Goal: Task Accomplishment & Management: Manage account settings

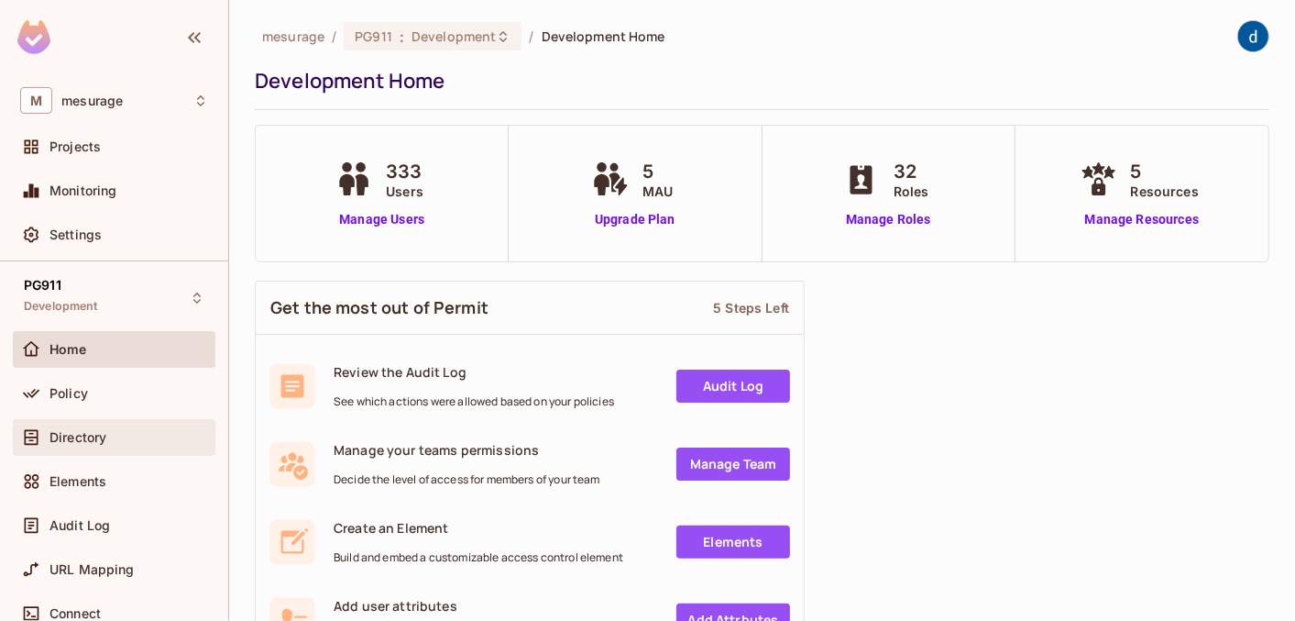
click at [94, 437] on span "Directory" at bounding box center [77, 437] width 57 height 15
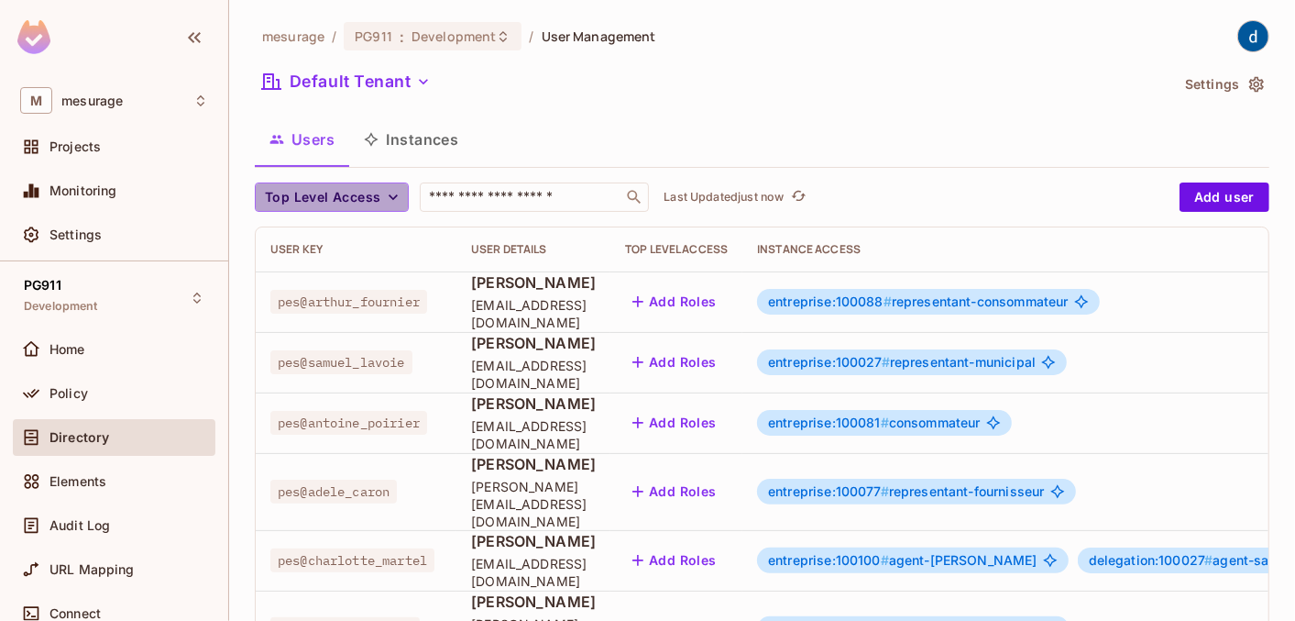
click at [392, 191] on icon "button" at bounding box center [393, 197] width 18 height 18
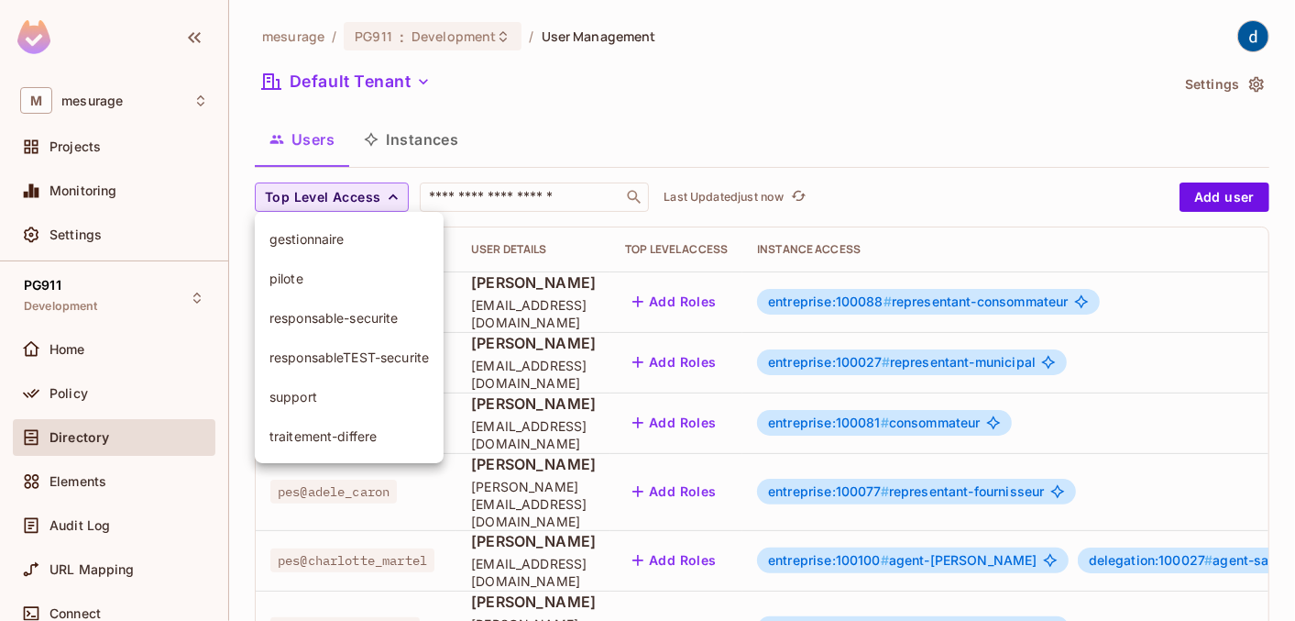
click at [564, 96] on div at bounding box center [647, 310] width 1295 height 621
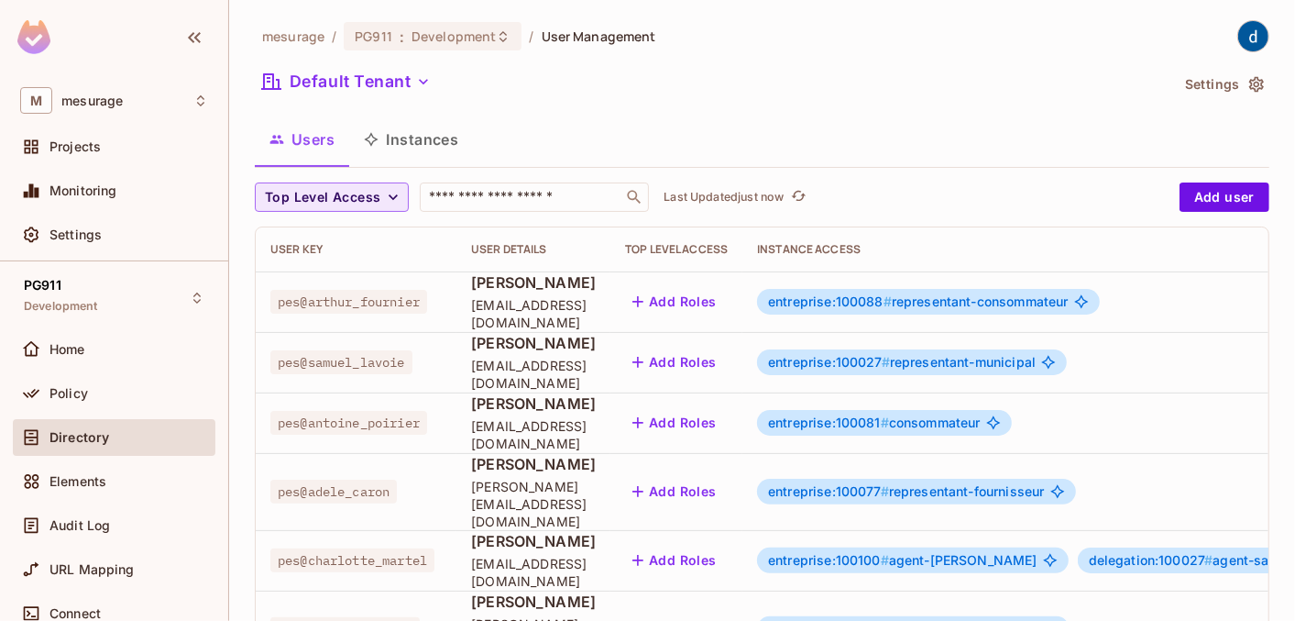
click at [419, 138] on button "Instances" at bounding box center [411, 139] width 124 height 46
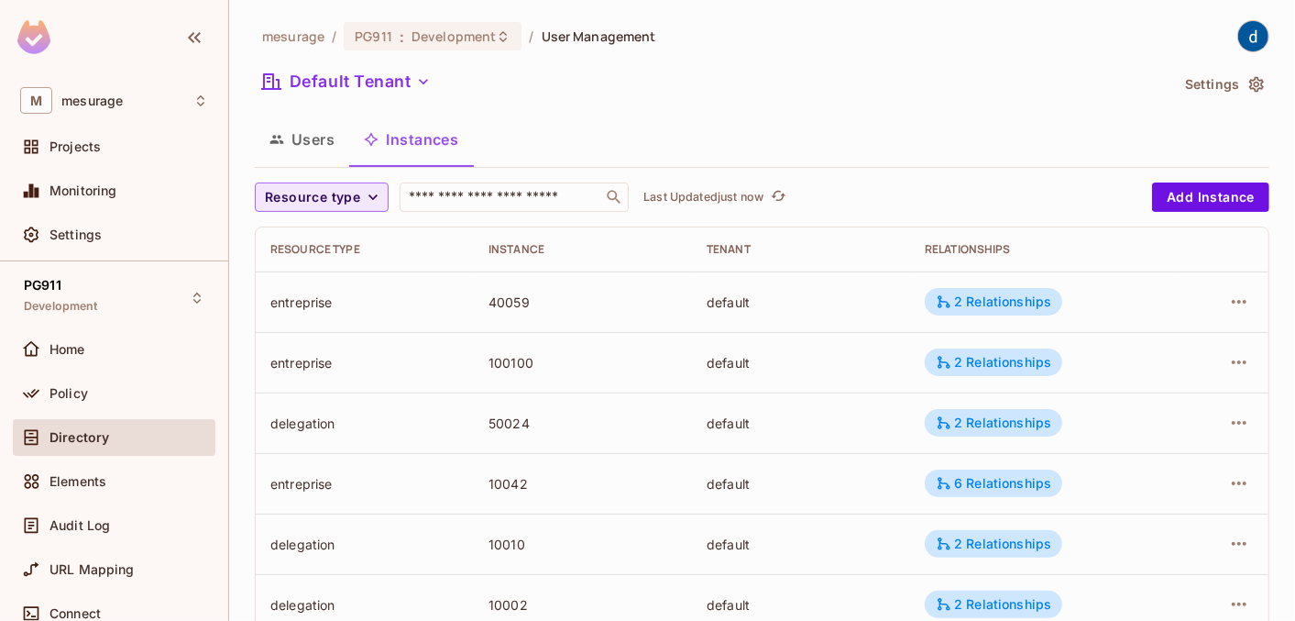
click at [373, 192] on icon "button" at bounding box center [373, 197] width 18 height 18
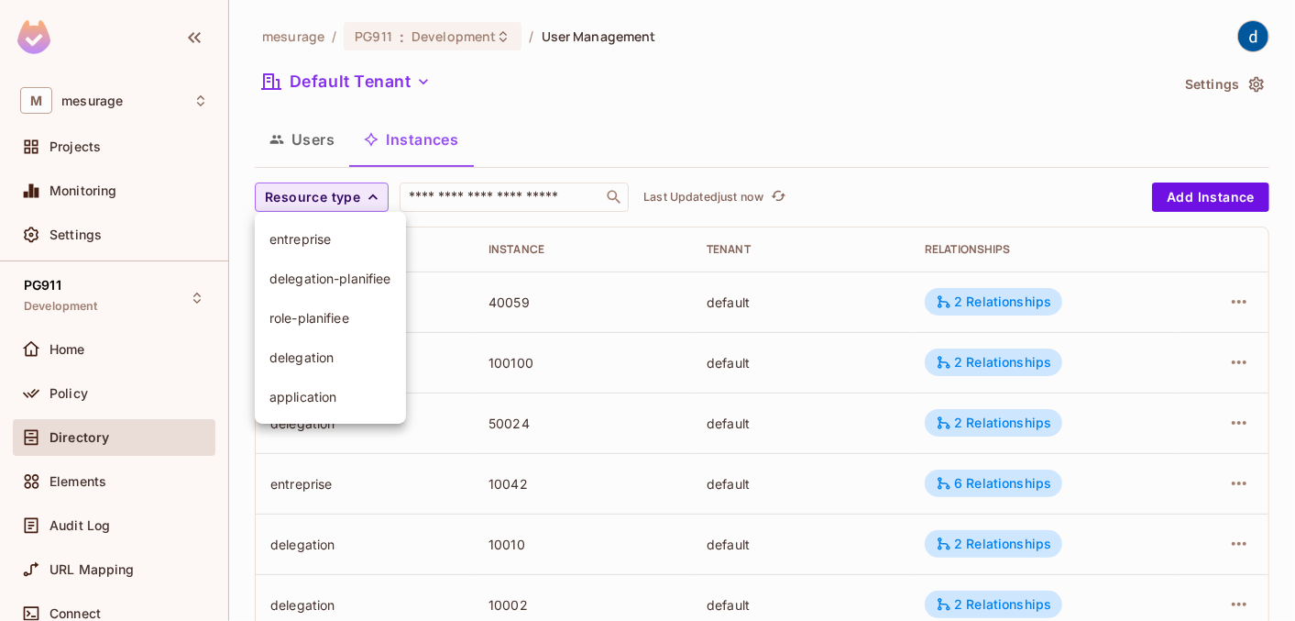
click at [307, 358] on span "delegation" at bounding box center [330, 356] width 122 height 17
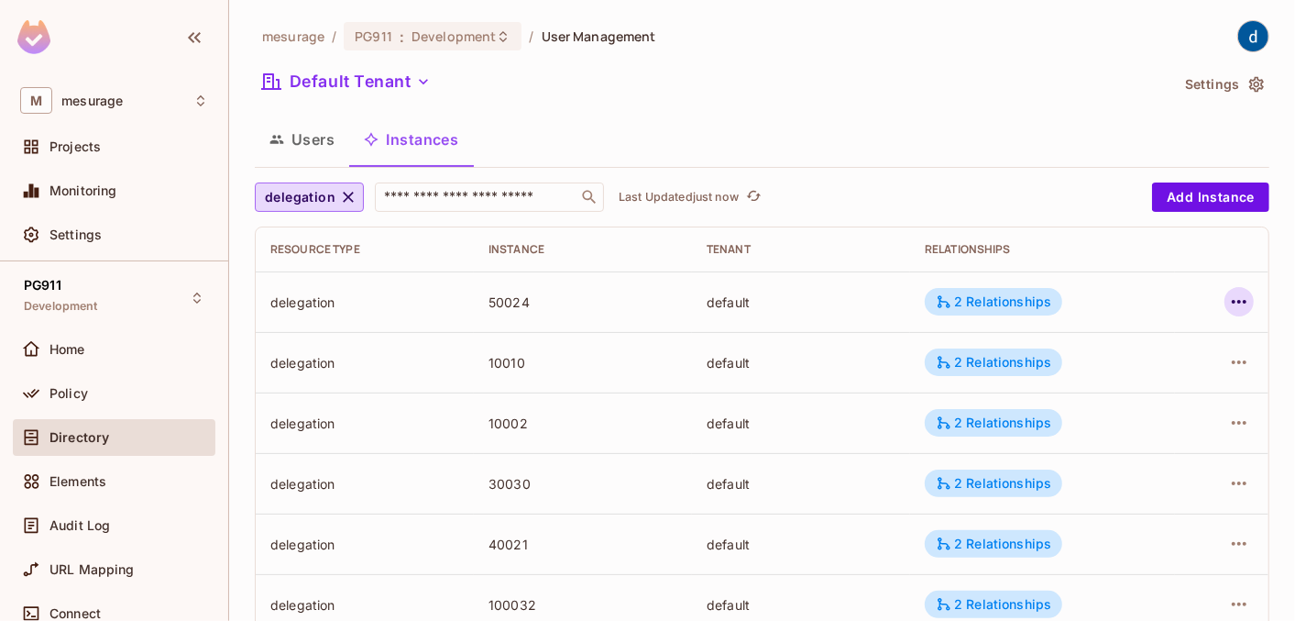
click at [1232, 302] on icon "button" at bounding box center [1239, 302] width 22 height 22
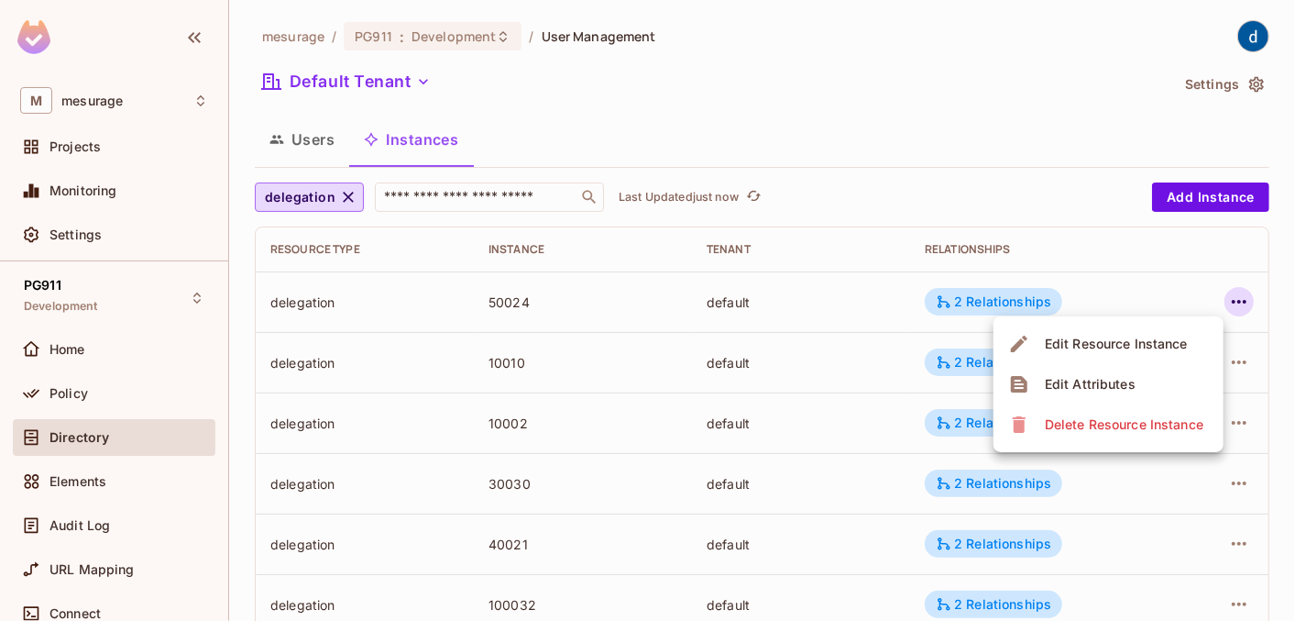
click at [1115, 389] on div "Edit Attributes" at bounding box center [1090, 384] width 91 height 18
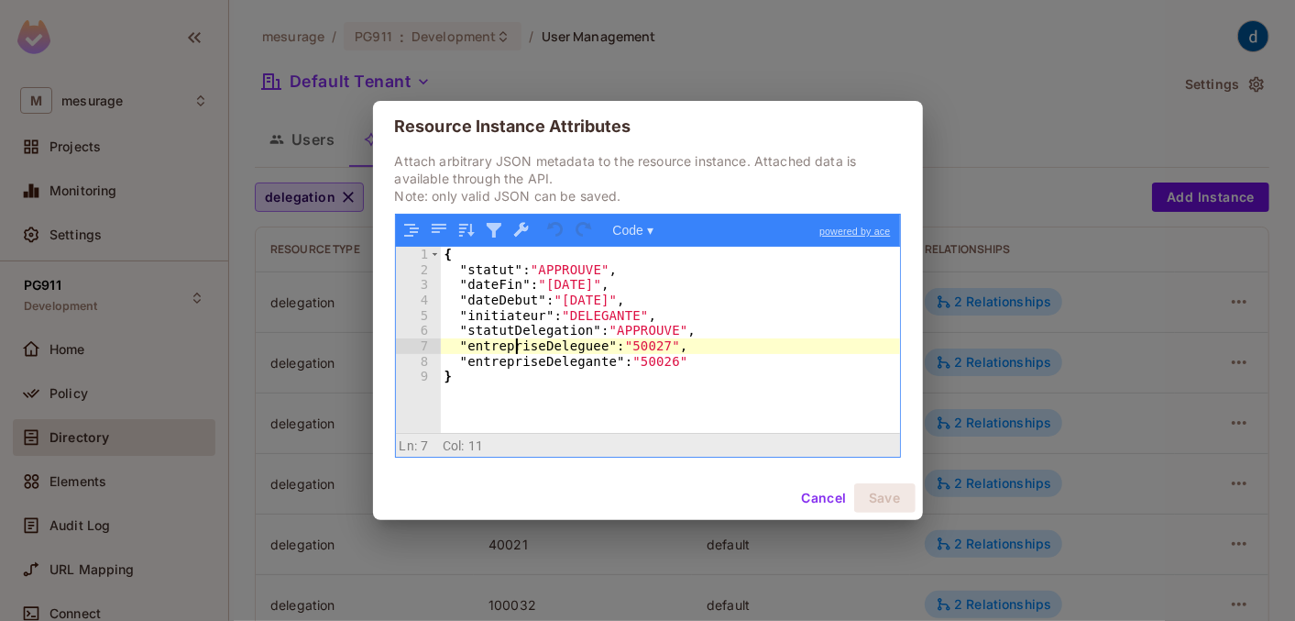
click at [518, 349] on div "{ "statut" : "APPROUVE" , "dateFin" : "[DATE]" , "dateDebut" : "[DATE]" , "init…" at bounding box center [670, 355] width 459 height 216
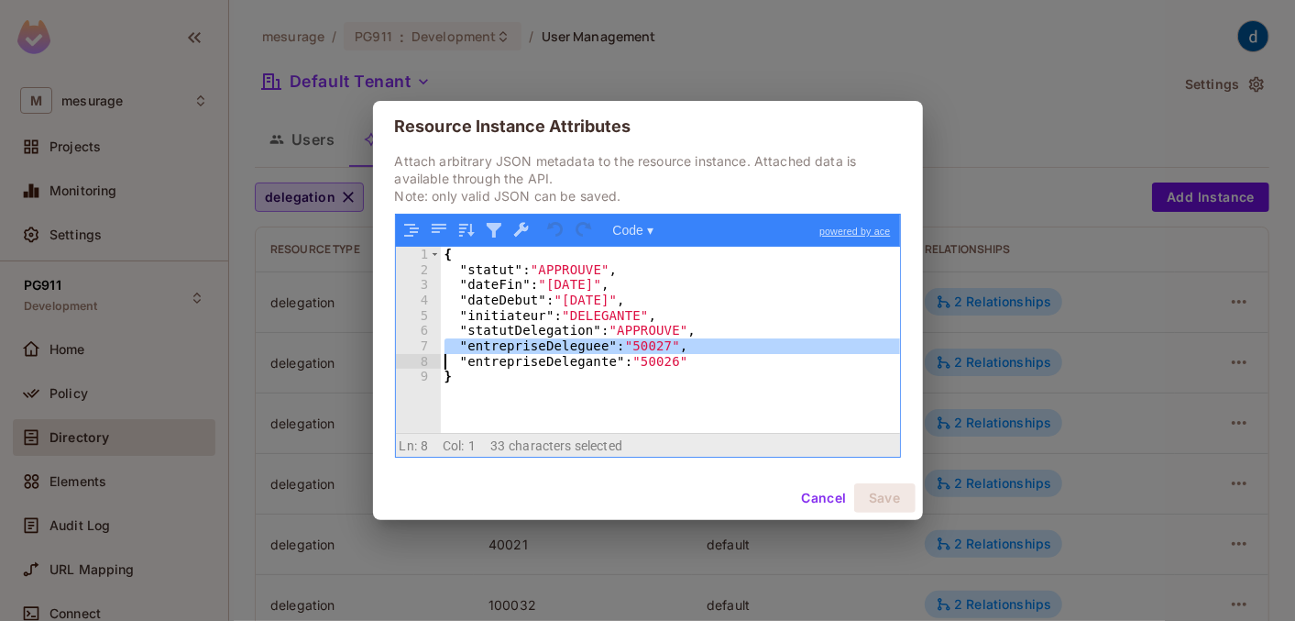
click at [518, 349] on div "{ "statut" : "APPROUVE" , "dateFin" : "[DATE]" , "dateDebut" : "[DATE]" , "init…" at bounding box center [670, 355] width 459 height 216
